Goal: Information Seeking & Learning: Learn about a topic

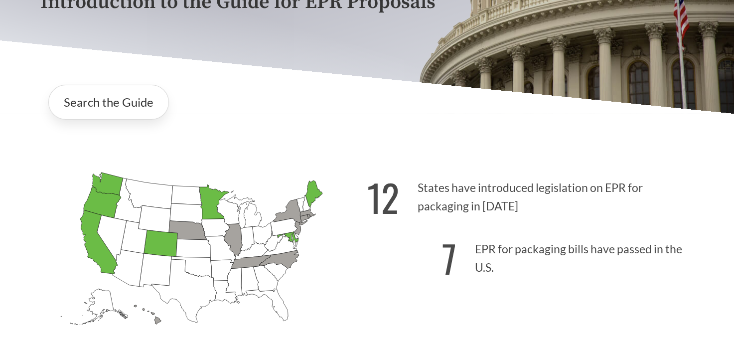
scroll to position [199, 0]
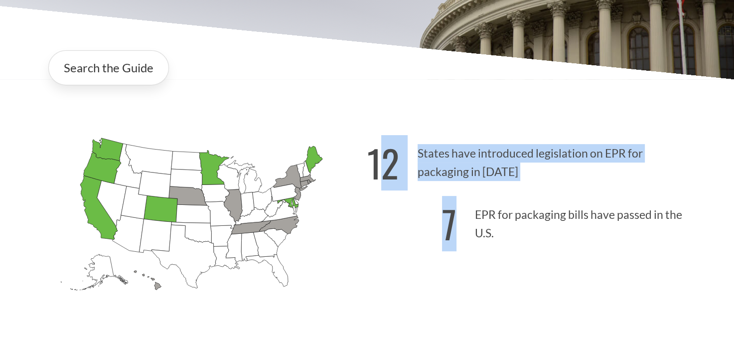
drag, startPoint x: 386, startPoint y: 157, endPoint x: 518, endPoint y: 232, distance: 151.7
click at [518, 232] on div "12 States have introduced legislation on EPR for packaging in 2025 7 EPR for pa…" at bounding box center [530, 232] width 327 height 207
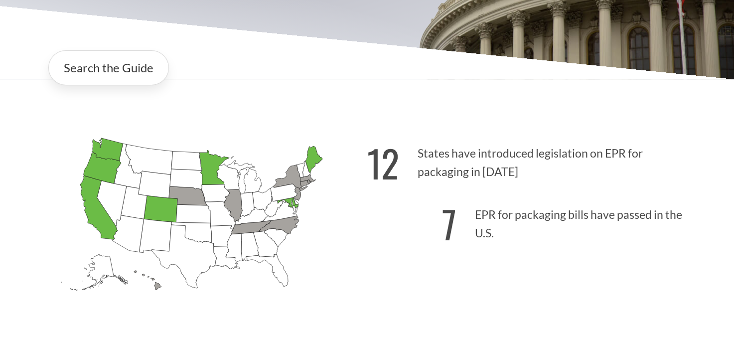
click at [365, 143] on icon "Alabama Introduced: Alaska Introduced: Arizona Introduced: Arkansas Introduced:…" at bounding box center [203, 231] width 327 height 204
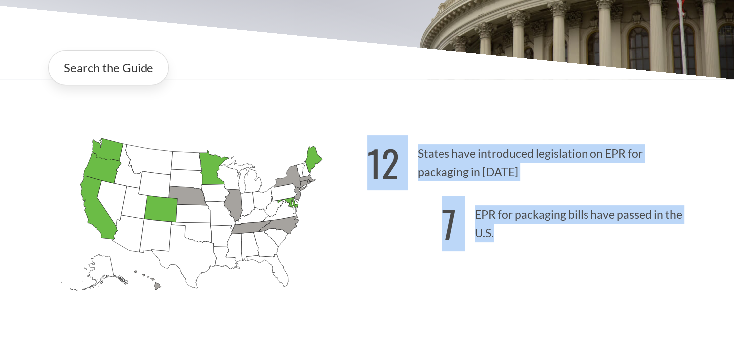
drag, startPoint x: 390, startPoint y: 158, endPoint x: 493, endPoint y: 236, distance: 129.2
click at [493, 236] on div "Alabama Introduced: Alaska Introduced: Arizona Introduced: Arkansas Introduced:…" at bounding box center [367, 220] width 670 height 231
drag, startPoint x: 493, startPoint y: 236, endPoint x: 454, endPoint y: 158, distance: 87.1
copy div "12 States have introduced legislation on EPR for packaging in 2025 7 EPR for pa…"
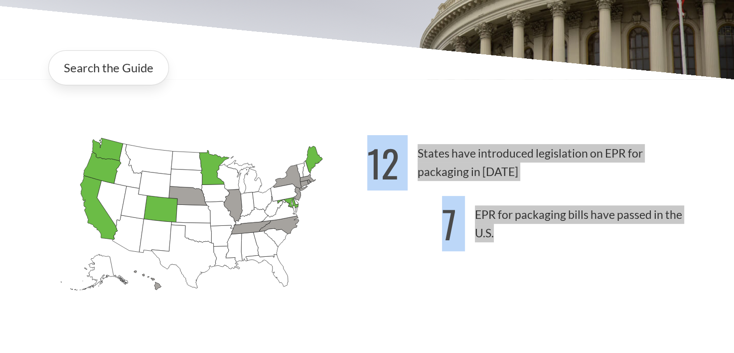
click at [503, 248] on p "7 EPR for packaging bills have passed in the U.S." at bounding box center [530, 220] width 327 height 61
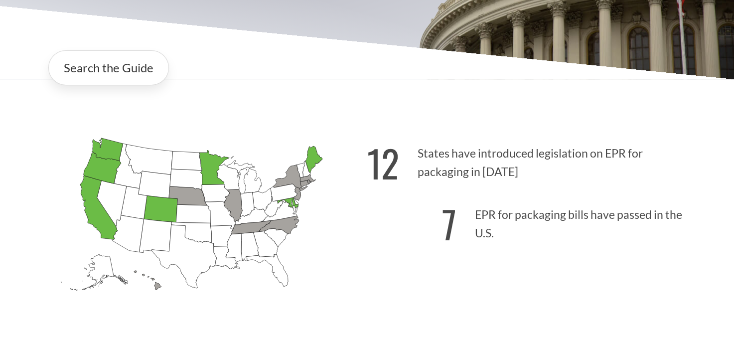
drag, startPoint x: 504, startPoint y: 239, endPoint x: 478, endPoint y: 217, distance: 33.9
click at [478, 217] on p "7 EPR for packaging bills have passed in the U.S." at bounding box center [530, 220] width 327 height 61
click at [477, 213] on p "7 EPR for packaging bills have passed in the U.S." at bounding box center [530, 220] width 327 height 61
click at [497, 243] on p "7 EPR for packaging bills have passed in the U.S." at bounding box center [530, 220] width 327 height 61
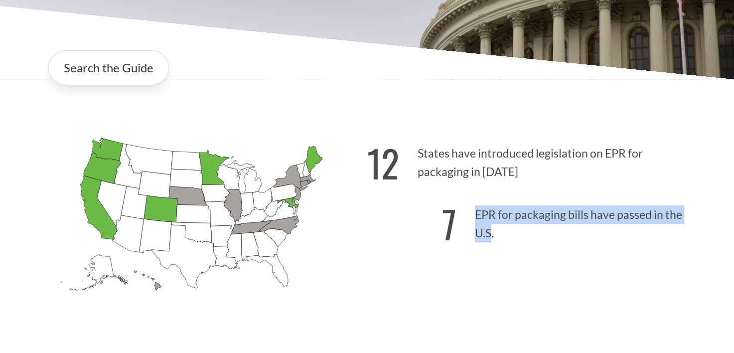
drag, startPoint x: 499, startPoint y: 237, endPoint x: 492, endPoint y: 232, distance: 7.9
click at [492, 232] on p "7 EPR for packaging bills have passed in the U.S." at bounding box center [530, 220] width 327 height 61
drag, startPoint x: 492, startPoint y: 232, endPoint x: 490, endPoint y: 223, distance: 9.3
click at [490, 223] on p "7 EPR for packaging bills have passed in the U.S." at bounding box center [530, 220] width 327 height 61
click at [484, 215] on p "7 EPR for packaging bills have passed in the U.S." at bounding box center [530, 220] width 327 height 61
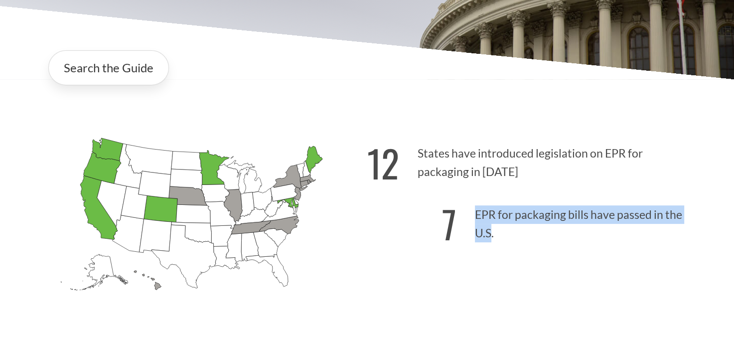
click at [478, 215] on p "7 EPR for packaging bills have passed in the U.S." at bounding box center [530, 220] width 327 height 61
drag, startPoint x: 482, startPoint y: 217, endPoint x: 493, endPoint y: 237, distance: 22.3
click at [493, 237] on p "7 EPR for packaging bills have passed in the U.S." at bounding box center [530, 220] width 327 height 61
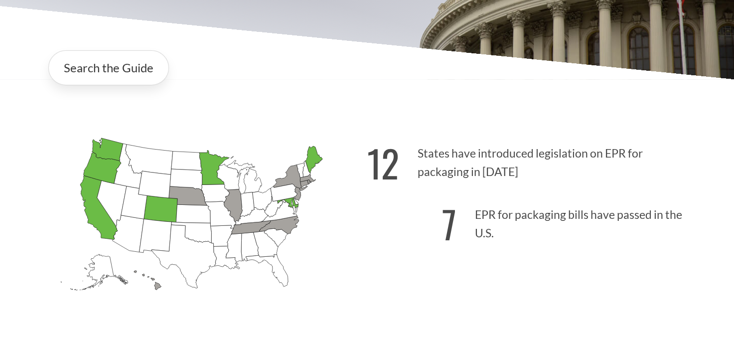
drag, startPoint x: 493, startPoint y: 237, endPoint x: 488, endPoint y: 227, distance: 10.9
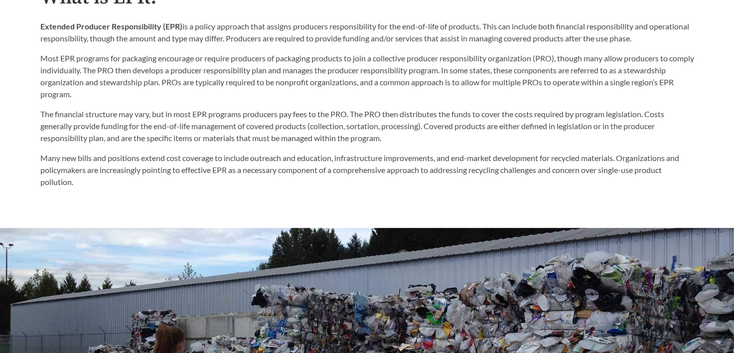
scroll to position [598, 0]
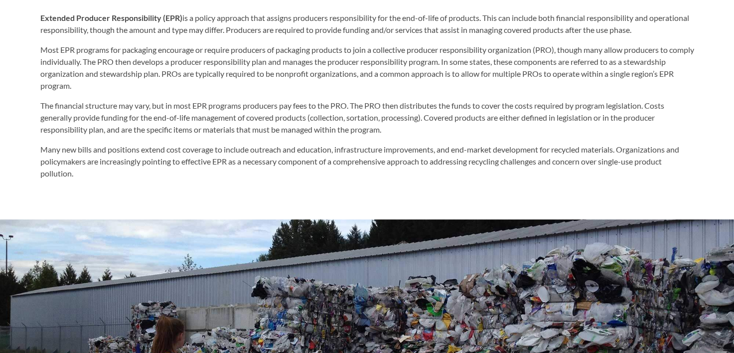
click at [43, 53] on p "Most EPR programs for packaging encourage or require producers of packaging pro…" at bounding box center [367, 68] width 654 height 48
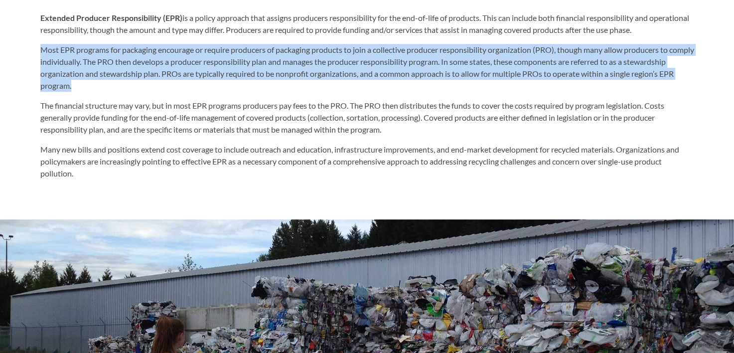
drag, startPoint x: 40, startPoint y: 48, endPoint x: 122, endPoint y: 84, distance: 88.6
click at [122, 84] on p "Most EPR programs for packaging encourage or require producers of packaging pro…" at bounding box center [367, 68] width 654 height 48
click at [483, 52] on p "Most EPR programs for packaging encourage or require producers of packaging pro…" at bounding box center [367, 68] width 654 height 48
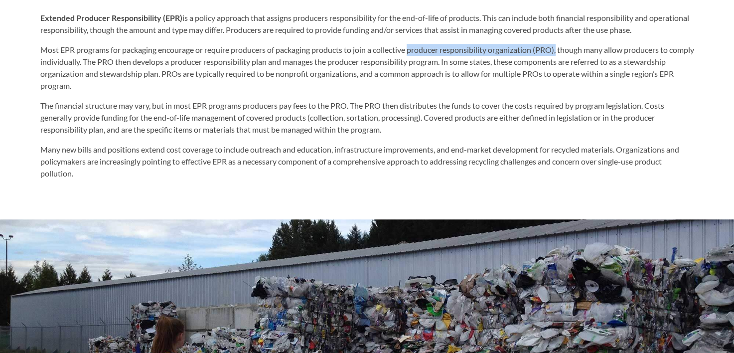
drag, startPoint x: 412, startPoint y: 53, endPoint x: 563, endPoint y: 53, distance: 150.5
click at [563, 53] on p "Most EPR programs for packaging encourage or require producers of packaging pro…" at bounding box center [367, 68] width 654 height 48
click at [101, 67] on p "Most EPR programs for packaging encourage or require producers of packaging pro…" at bounding box center [367, 68] width 654 height 48
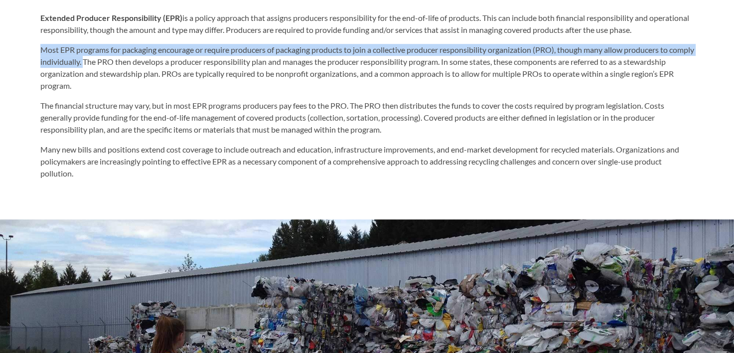
drag, startPoint x: 36, startPoint y: 49, endPoint x: 110, endPoint y: 62, distance: 74.8
click at [110, 62] on div "What is EPR? Extended Producer Responsibility (EPR) is a policy approach that a…" at bounding box center [367, 78] width 670 height 201
copy p "Most EPR programs for packaging encourage or require producers of packaging pro…"
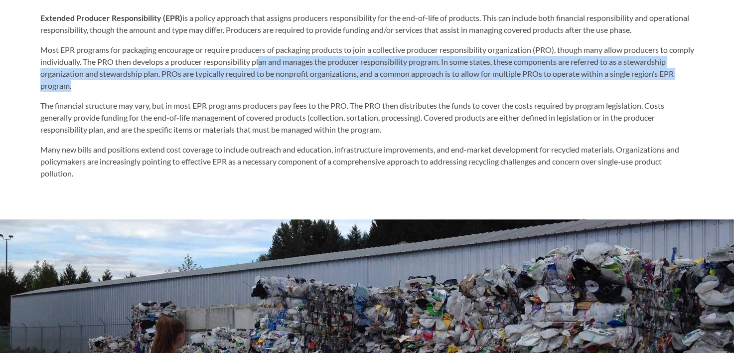
drag, startPoint x: 289, startPoint y: 64, endPoint x: 131, endPoint y: 82, distance: 158.5
click at [131, 82] on p "Most EPR programs for packaging encourage or require producers of packaging pro…" at bounding box center [367, 68] width 654 height 48
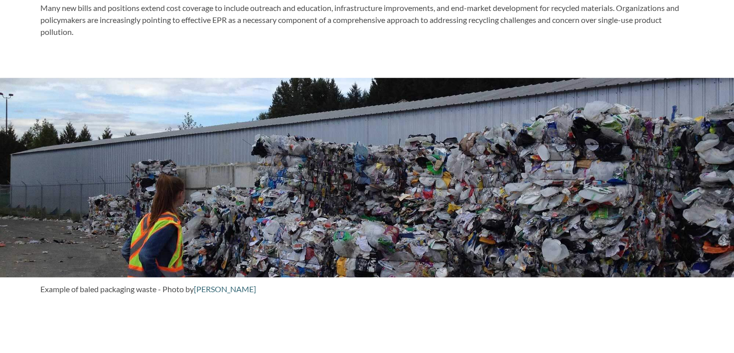
scroll to position [740, 0]
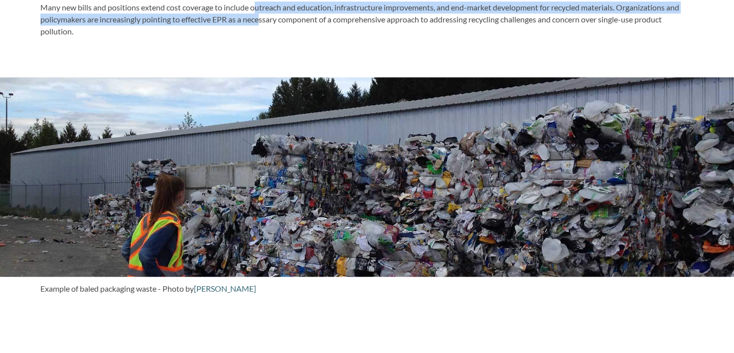
drag, startPoint x: 256, startPoint y: 8, endPoint x: 261, endPoint y: 23, distance: 15.3
click at [261, 23] on p "Many new bills and positions extend cost coverage to include outreach and educa…" at bounding box center [367, 19] width 654 height 36
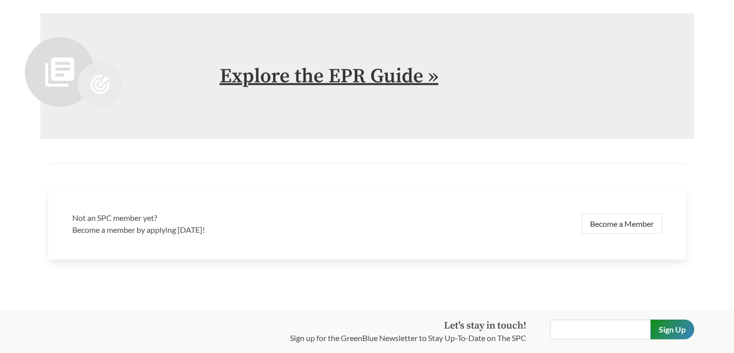
scroll to position [2246, 0]
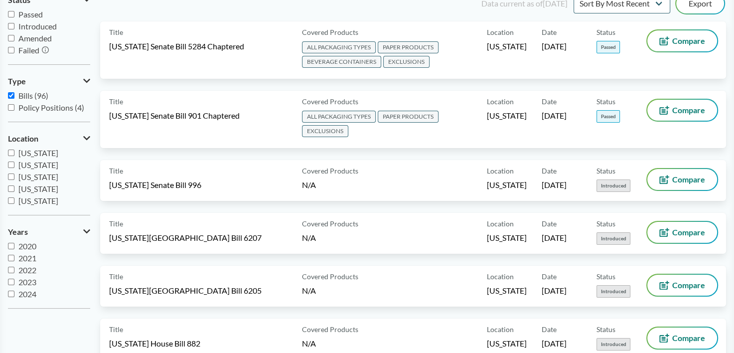
scroll to position [3887, 0]
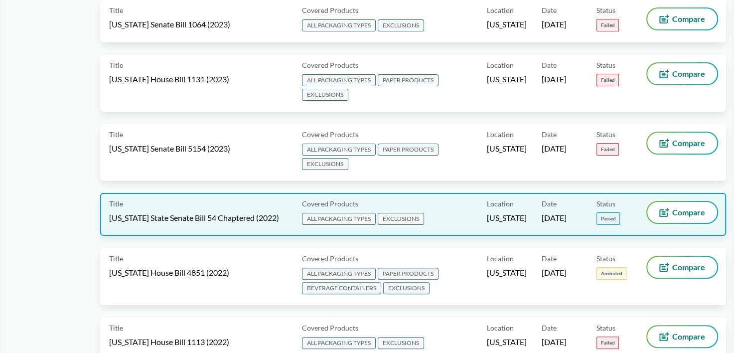
click at [245, 212] on span "California State Senate Bill 54 Chaptered (2022)" at bounding box center [194, 217] width 170 height 11
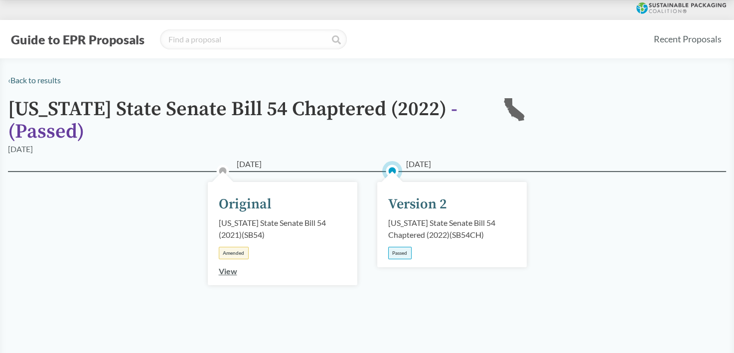
click at [398, 252] on div "Passed" at bounding box center [399, 253] width 23 height 12
click at [407, 211] on div "Version 2" at bounding box center [417, 204] width 59 height 21
click at [415, 208] on div "Version 2" at bounding box center [417, 204] width 59 height 21
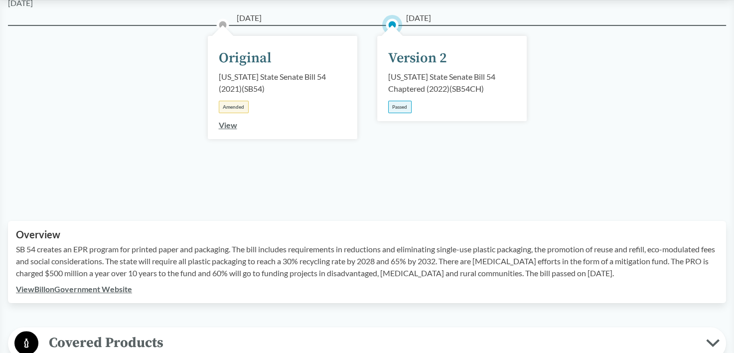
scroll to position [146, 0]
click at [312, 118] on div "02/25/2021 Original California State Senate Bill 54 (2021) ( SB54 ) Amended View" at bounding box center [282, 87] width 149 height 103
click at [448, 92] on div "California State Senate Bill 54 Chaptered (2022) ( SB54CH )" at bounding box center [452, 83] width 128 height 24
click at [330, 119] on div "02/25/2021 Original California State Senate Bill 54 (2021) ( SB54 ) Amended View" at bounding box center [282, 87] width 149 height 103
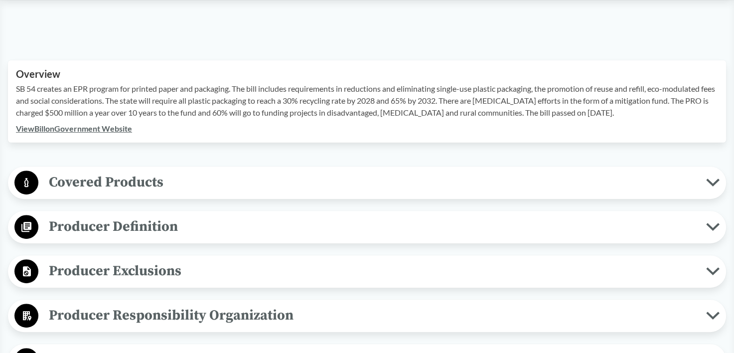
scroll to position [307, 0]
drag, startPoint x: 15, startPoint y: 86, endPoint x: 123, endPoint y: 88, distance: 107.6
click at [123, 88] on div "Overview SB 54 creates an EPR program for printed paper and packaging. The bill…" at bounding box center [367, 101] width 718 height 82
copy p "SB 54 creates an EPR program"
click at [218, 100] on p "SB 54 creates an EPR program for printed paper and packaging. The bill includes…" at bounding box center [367, 100] width 702 height 36
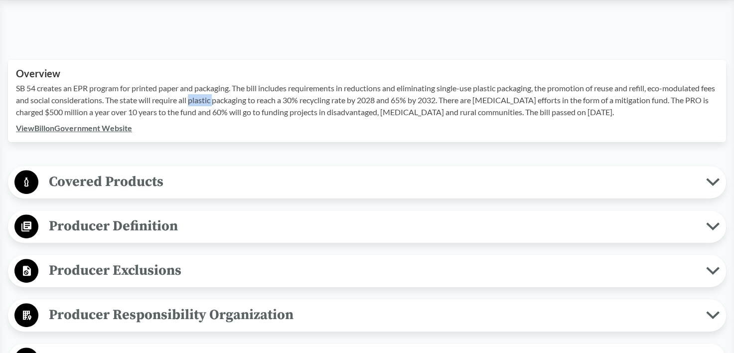
click at [218, 100] on p "SB 54 creates an EPR program for printed paper and packaging. The bill includes…" at bounding box center [367, 100] width 702 height 36
click at [54, 86] on p "SB 54 creates an EPR program for printed paper and packaging. The bill includes…" at bounding box center [367, 100] width 702 height 36
drag, startPoint x: 17, startPoint y: 88, endPoint x: 651, endPoint y: 110, distance: 634.3
click at [651, 110] on p "SB 54 creates an EPR program for printed paper and packaging. The bill includes…" at bounding box center [367, 100] width 702 height 36
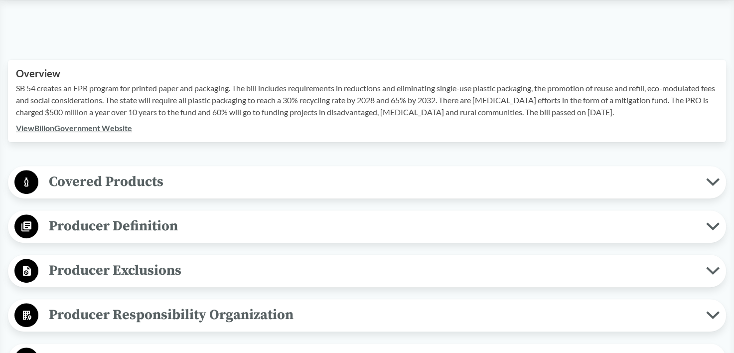
copy p "SB 54 creates an EPR program for printed paper and packaging. The bill includes…"
click at [114, 184] on span "Covered Products" at bounding box center [372, 181] width 668 height 22
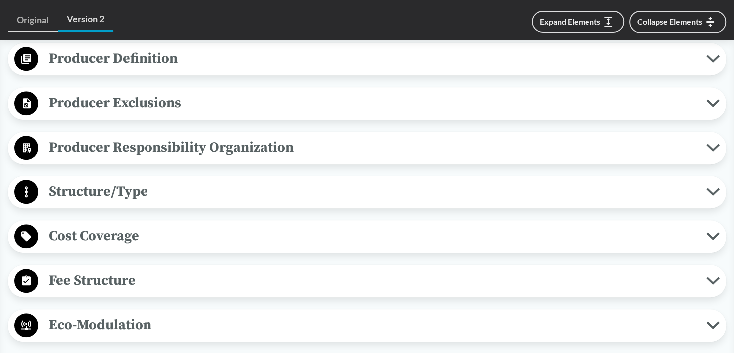
scroll to position [851, 0]
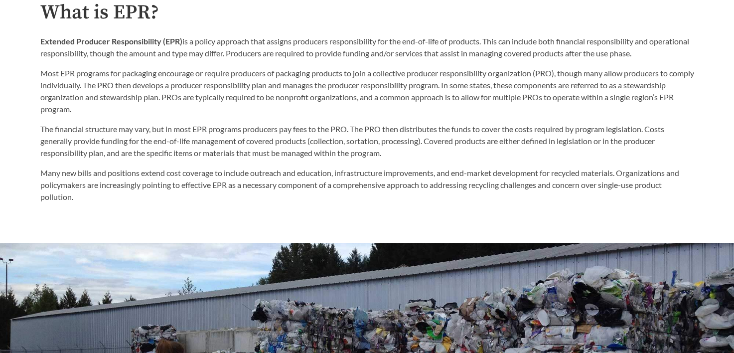
scroll to position [575, 0]
